Goal: Transaction & Acquisition: Purchase product/service

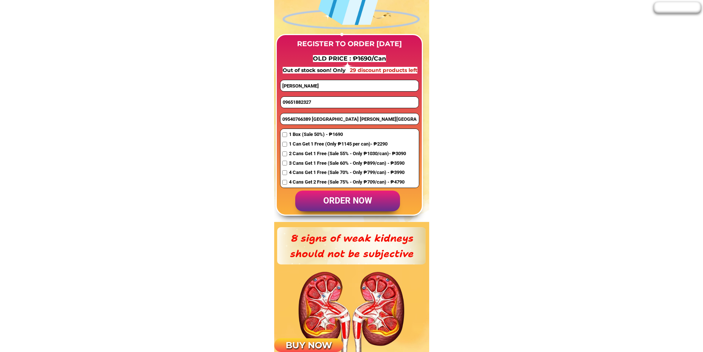
scroll to position [590, 0]
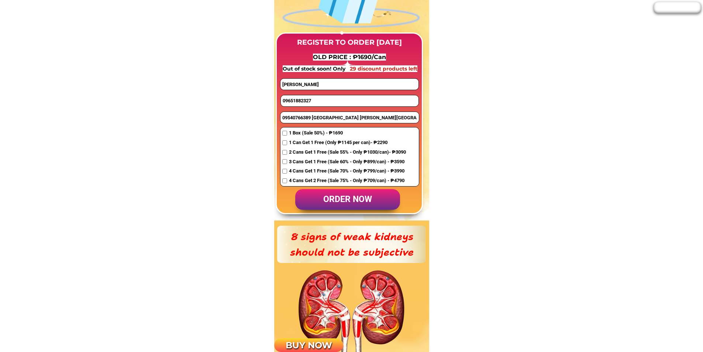
drag, startPoint x: 326, startPoint y: 86, endPoint x: 251, endPoint y: 83, distance: 74.6
drag, startPoint x: 327, startPoint y: 95, endPoint x: 222, endPoint y: 48, distance: 114.3
paste input "51062363"
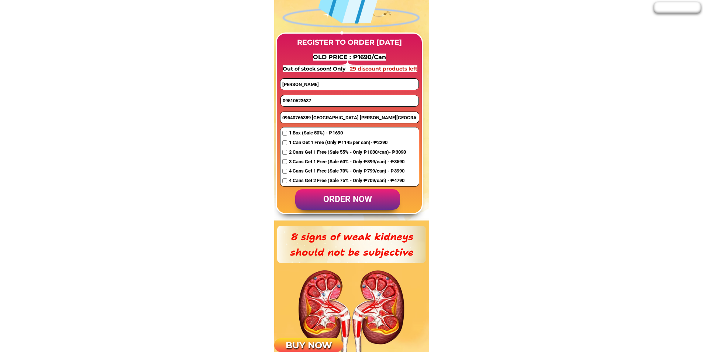
type input "09510623637"
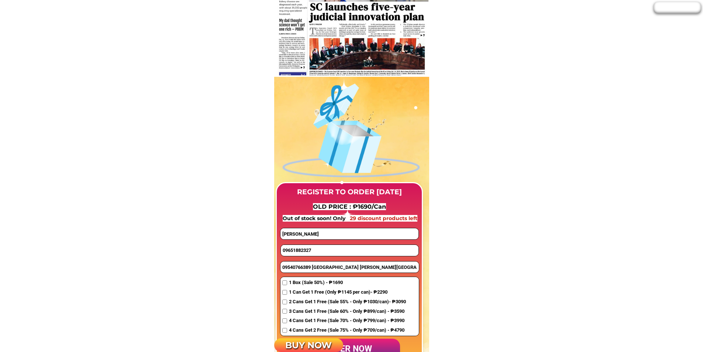
scroll to position [443, 0]
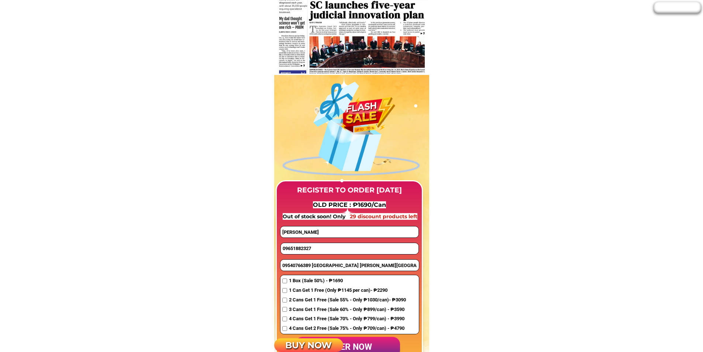
click at [315, 248] on input "09651882327" at bounding box center [350, 248] width 138 height 11
paste input "51062363"
type input "09510623637"
click at [288, 267] on input "09540766389 [GEOGRAPHIC_DATA] [PERSON_NAME][GEOGRAPHIC_DATA]" at bounding box center [349, 264] width 138 height 11
paste input "Mintal Comprehensive Stand Alone SHS [PERSON_NAME], [PERSON_NAME]"
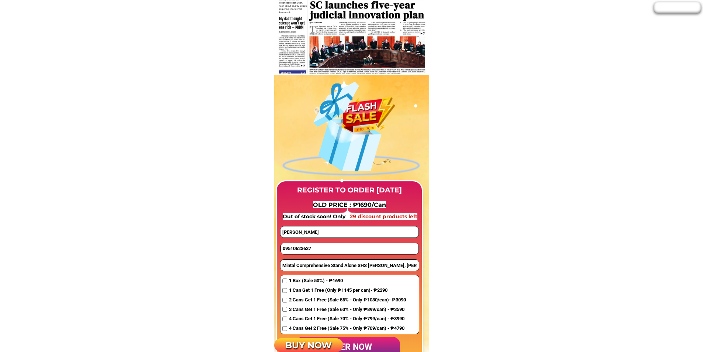
scroll to position [0, 36]
type input "Mintal Comprehensive Stand Alone SHS [PERSON_NAME], [PERSON_NAME] [GEOGRAPHIC_D…"
drag, startPoint x: 287, startPoint y: 230, endPoint x: 235, endPoint y: 228, distance: 52.0
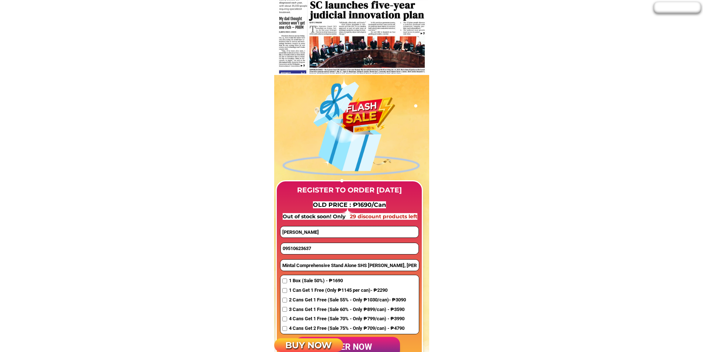
paste input "Eleodenis"
type input "Eleodenis"
click at [310, 249] on input "09510623637" at bounding box center [350, 248] width 138 height 11
click at [318, 234] on input "Eleodenis" at bounding box center [349, 231] width 138 height 11
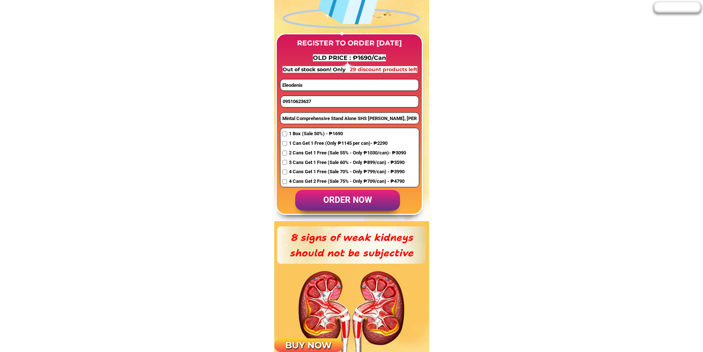
scroll to position [590, 0]
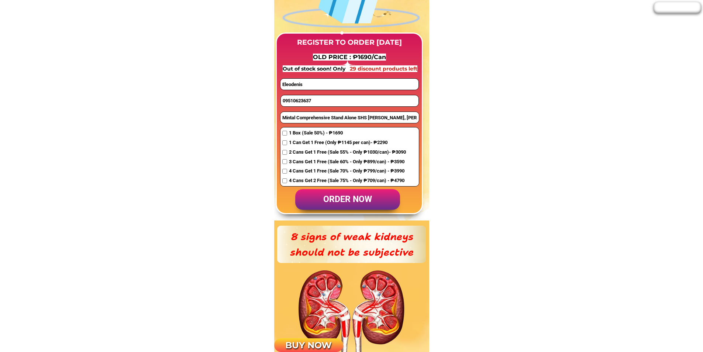
click at [335, 199] on p "order now" at bounding box center [347, 199] width 105 height 21
click at [284, 132] on input "checkbox" at bounding box center [284, 133] width 5 height 5
checkbox input "true"
click at [334, 189] on p "order now" at bounding box center [347, 199] width 105 height 21
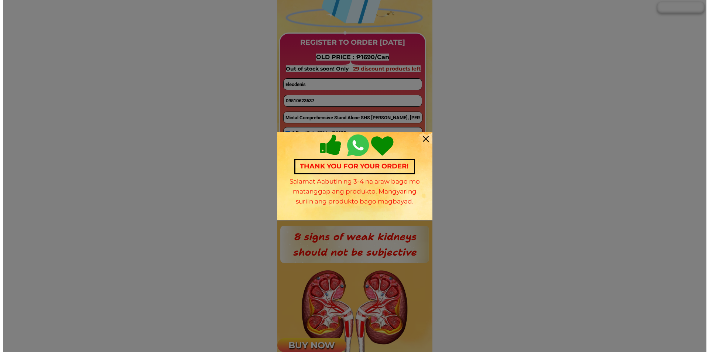
scroll to position [0, 0]
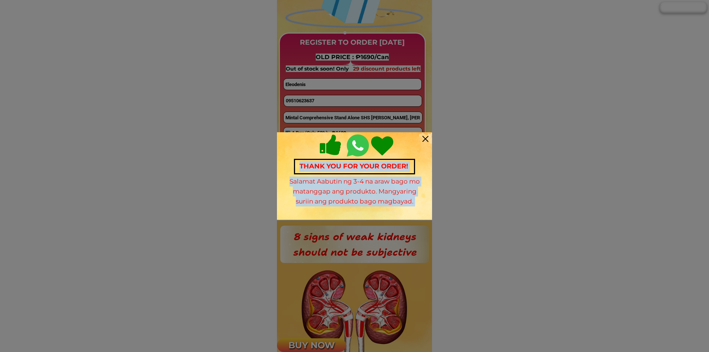
click at [422, 139] on div "Thank you for your order! Salamat Aabutin ng 3-4 na araw bago mo matanggap ang …" at bounding box center [354, 175] width 155 height 87
click at [426, 137] on div at bounding box center [425, 139] width 6 height 6
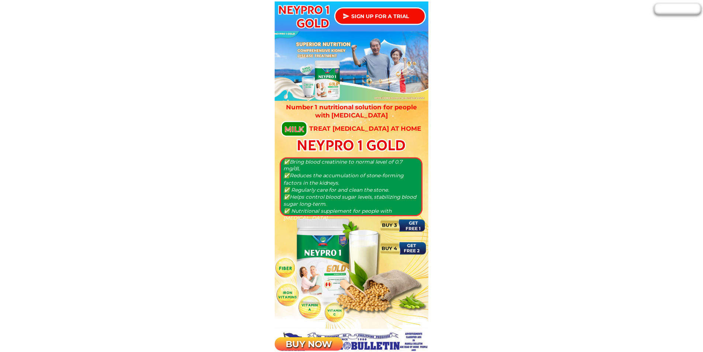
scroll to position [590, 0]
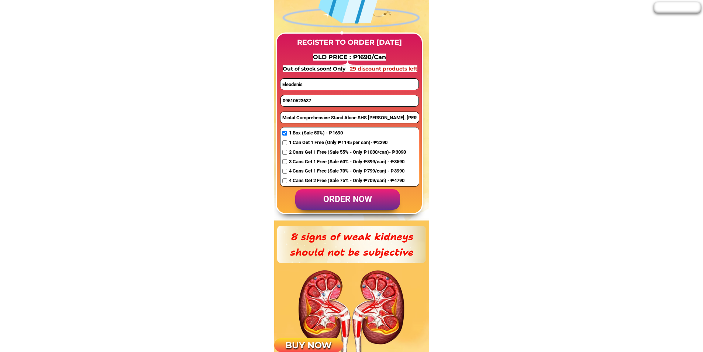
click at [300, 101] on input "09510623637" at bounding box center [350, 100] width 138 height 11
paste input "09655640899"
type input "09655640899"
click at [301, 179] on span "4 Cans Get 2 Free (Sale 75% - Only ₱709/can) - ₱4790" at bounding box center [347, 181] width 117 height 8
checkbox input "true"
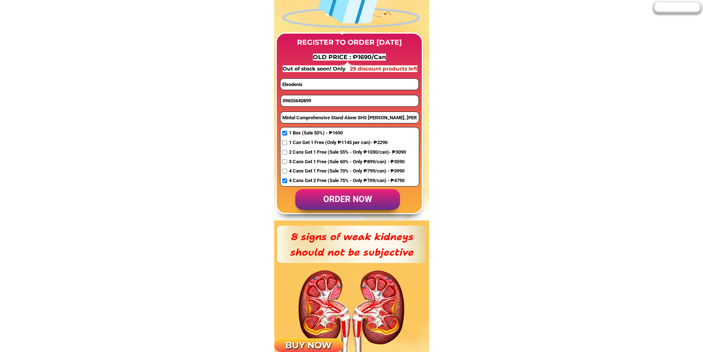
click at [294, 117] on input "Mintal Comprehensive Stand Alone SHS [PERSON_NAME], [PERSON_NAME] [GEOGRAPHIC_D…" at bounding box center [349, 117] width 138 height 11
paste input "Blk8 lot28 Phase 2 [GEOGRAPHIC_DATA], [GEOGRAPHIC_DATA], [GEOGRAPHIC_DATA]"
type input "Blk8 lot28 Phase 2 [GEOGRAPHIC_DATA], [GEOGRAPHIC_DATA], [GEOGRAPHIC_DATA]"
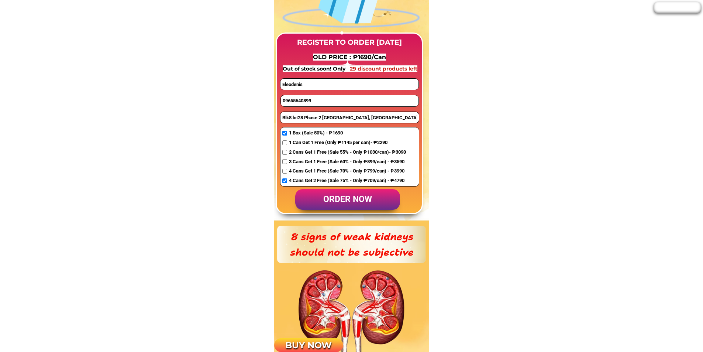
click at [304, 81] on input "Eleodenis" at bounding box center [349, 84] width 138 height 11
paste input "[PERSON_NAME]"
type input "[PERSON_NAME]"
click at [320, 192] on p "order now" at bounding box center [347, 199] width 105 height 21
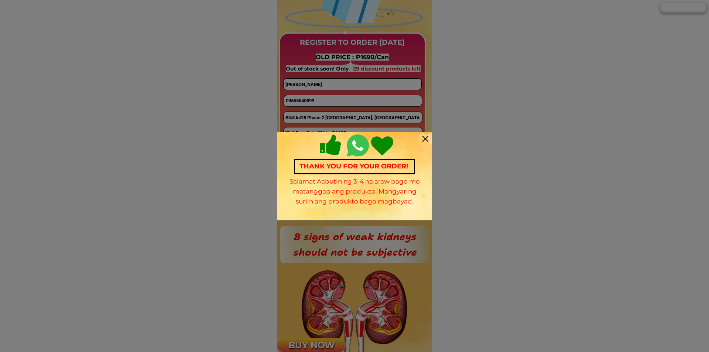
click at [426, 139] on div at bounding box center [425, 139] width 6 height 6
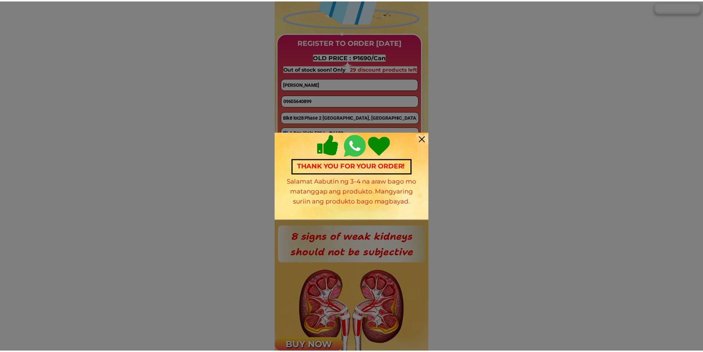
scroll to position [590, 0]
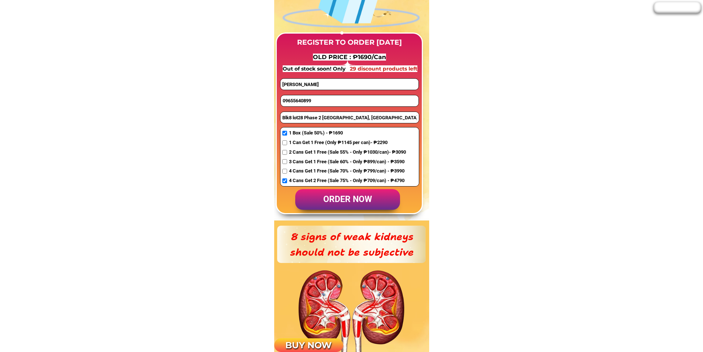
click at [302, 99] on input "09655640899" at bounding box center [350, 100] width 138 height 11
paste input "09705233388"
type input "09705233388"
click at [325, 86] on input "[PERSON_NAME]" at bounding box center [349, 84] width 138 height 11
paste input "[PERSON_NAME]"
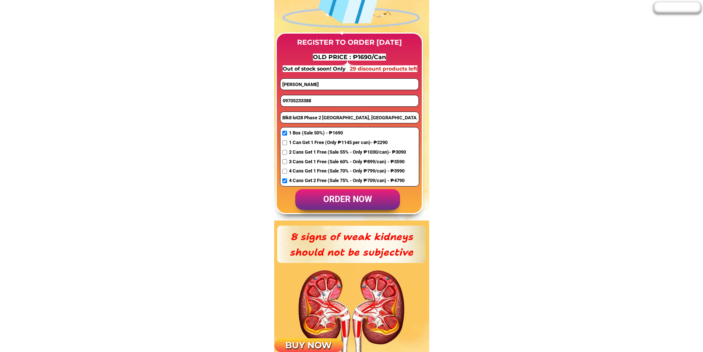
type input "[PERSON_NAME]"
click at [310, 116] on input "Blk8 lot28 Phase 2 [GEOGRAPHIC_DATA], [GEOGRAPHIC_DATA], [GEOGRAPHIC_DATA]" at bounding box center [349, 117] width 138 height 11
type input "pls address"
click at [294, 144] on span "1 Can Get 1 Free (Only ₱1145 per can)- ₱2290" at bounding box center [347, 143] width 117 height 8
checkbox input "true"
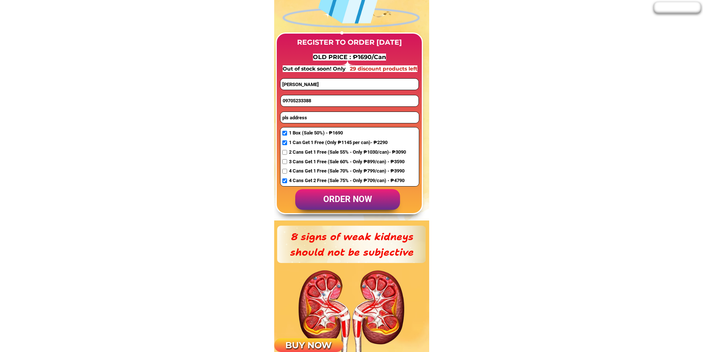
click at [359, 194] on p "order now" at bounding box center [347, 199] width 105 height 21
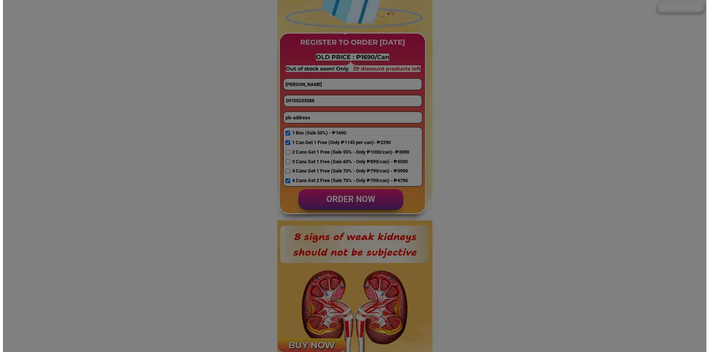
scroll to position [0, 0]
